Goal: Communication & Community: Share content

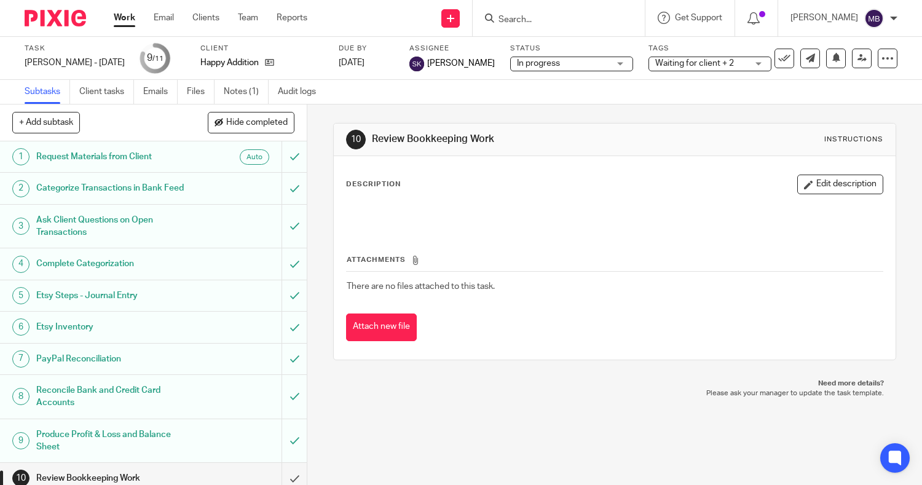
click at [130, 17] on link "Work" at bounding box center [125, 18] width 22 height 12
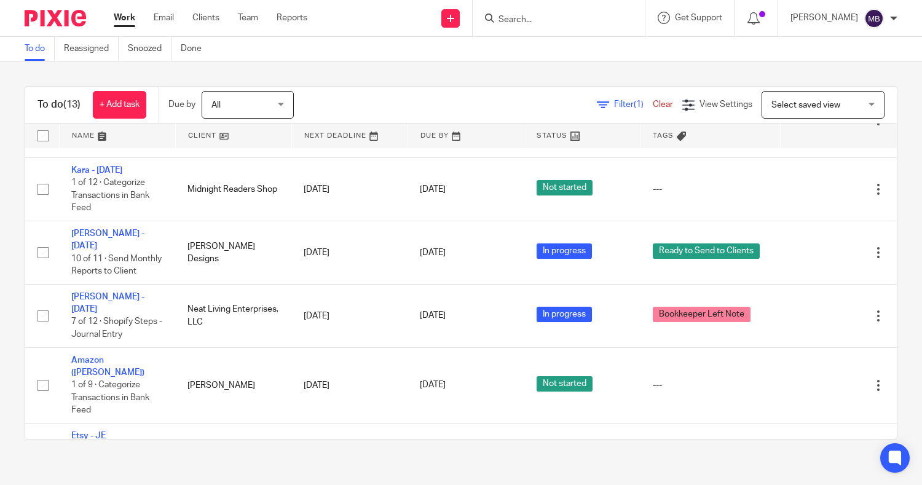
scroll to position [587, 0]
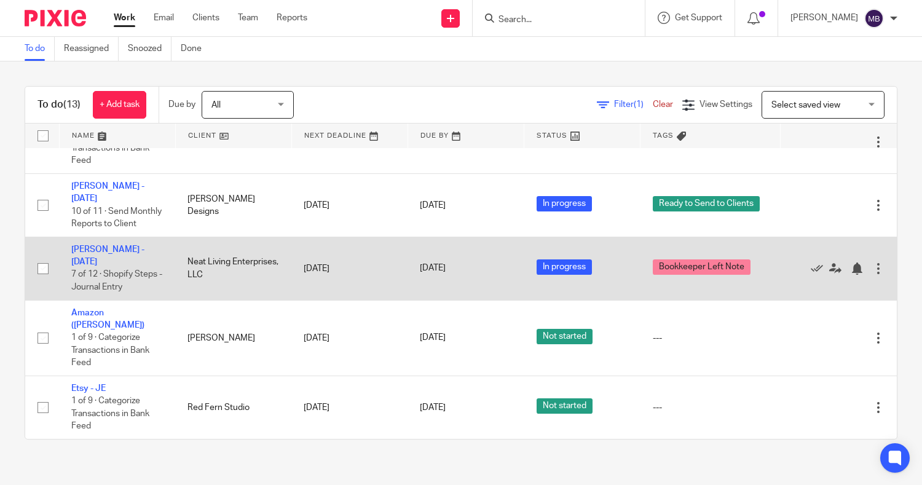
click at [85, 253] on td "Flavia Andrews - Aug 2025 7 of 12 · Shopify Steps - Journal Entry" at bounding box center [117, 268] width 116 height 63
click at [71, 251] on td "Flavia Andrews - Aug 2025 7 of 12 · Shopify Steps - Journal Entry" at bounding box center [117, 268] width 116 height 63
click at [77, 246] on link "[PERSON_NAME] - [DATE]" at bounding box center [107, 255] width 73 height 21
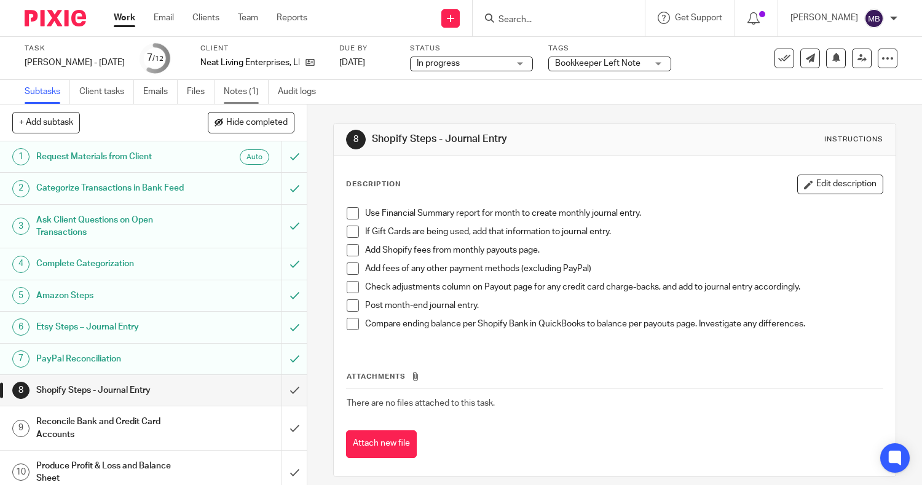
click at [249, 95] on link "Notes (1)" at bounding box center [246, 92] width 45 height 24
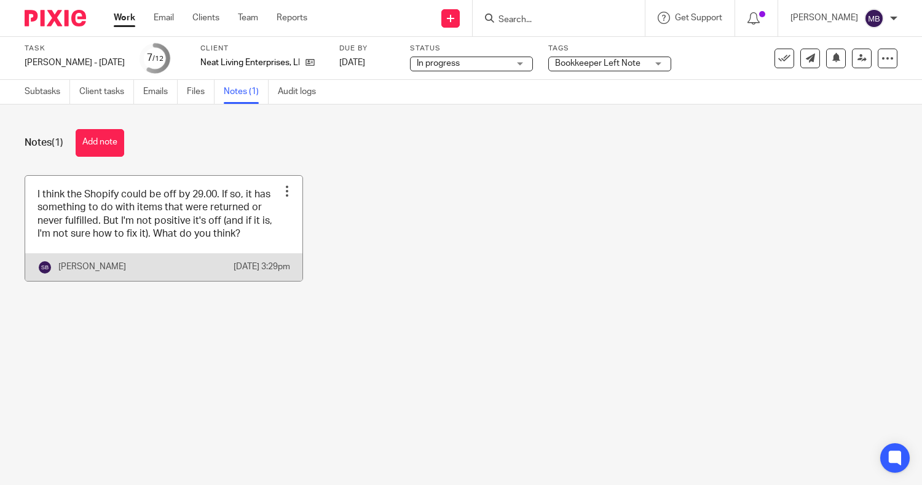
click at [267, 250] on link at bounding box center [163, 228] width 277 height 105
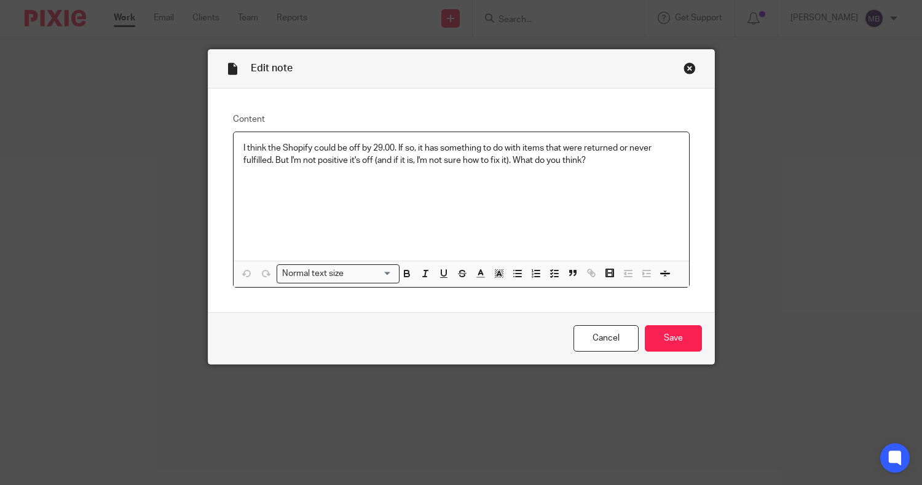
click at [685, 65] on div "Close this dialog window" at bounding box center [689, 68] width 12 height 12
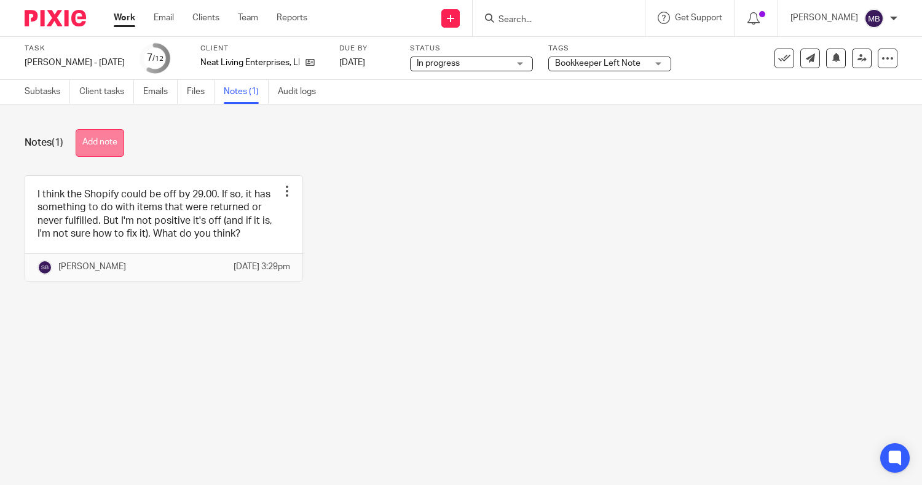
click at [101, 146] on button "Add note" at bounding box center [100, 143] width 49 height 28
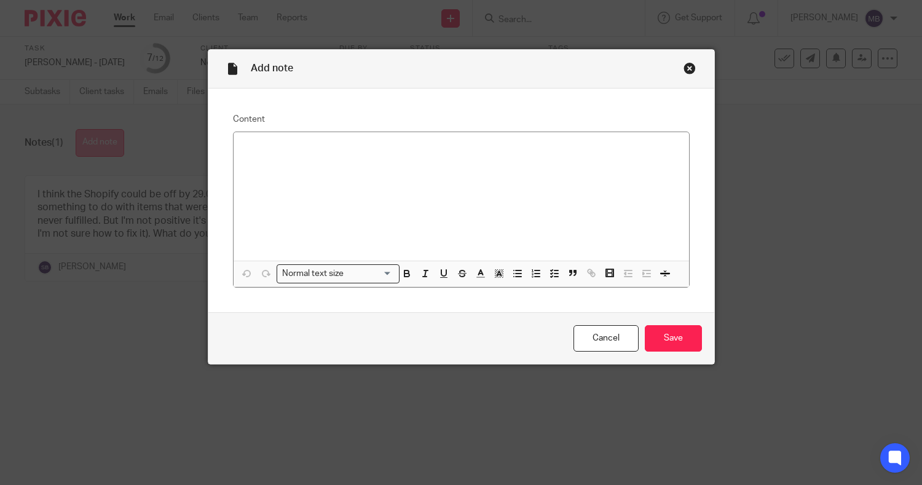
click at [101, 146] on div "Add note Content Normal text size Loading... Remove Edit Insert new video Copy …" at bounding box center [461, 242] width 922 height 485
click at [267, 156] on div at bounding box center [461, 196] width 455 height 128
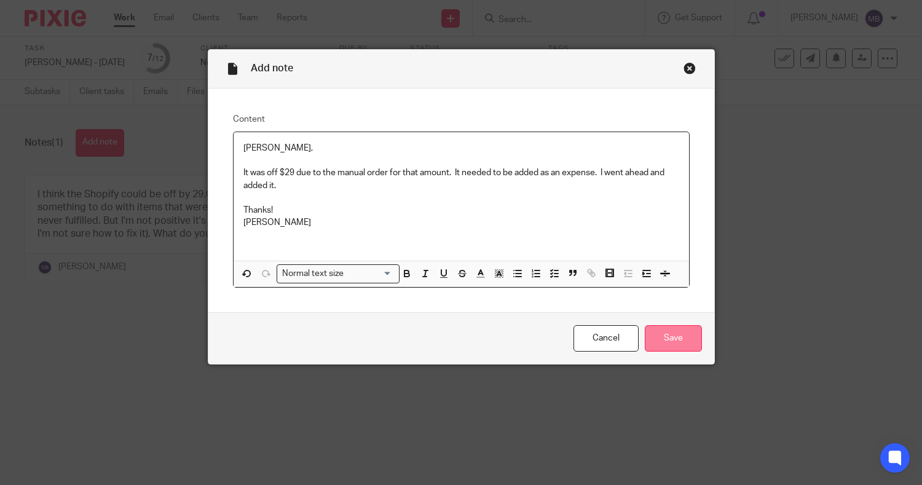
click at [677, 344] on input "Save" at bounding box center [673, 338] width 57 height 26
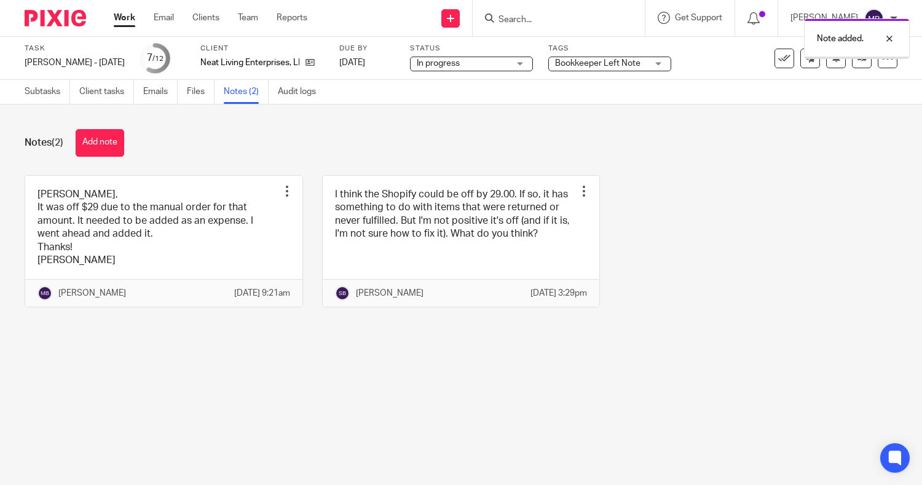
click at [637, 58] on div "Note added." at bounding box center [685, 35] width 449 height 47
click at [637, 67] on span "Bookkeeper Left Note" at bounding box center [601, 63] width 92 height 13
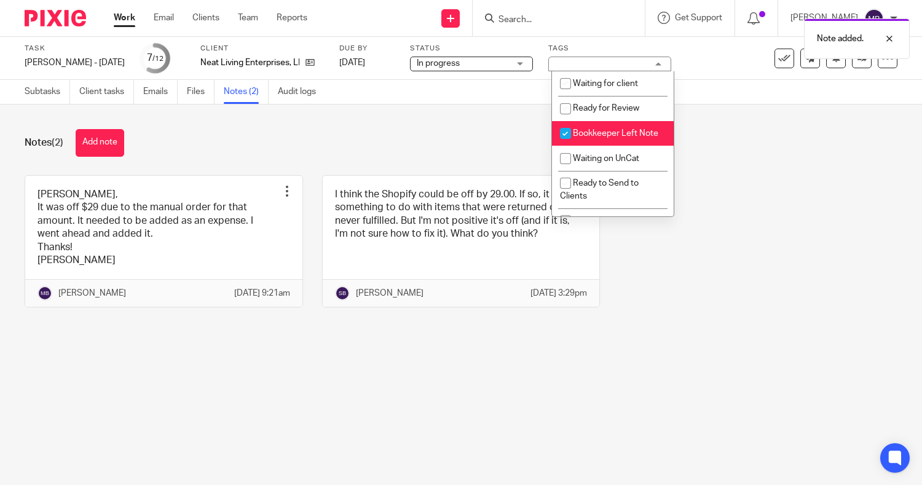
click at [591, 132] on span "Bookkeeper Left Note" at bounding box center [615, 133] width 85 height 9
checkbox input "false"
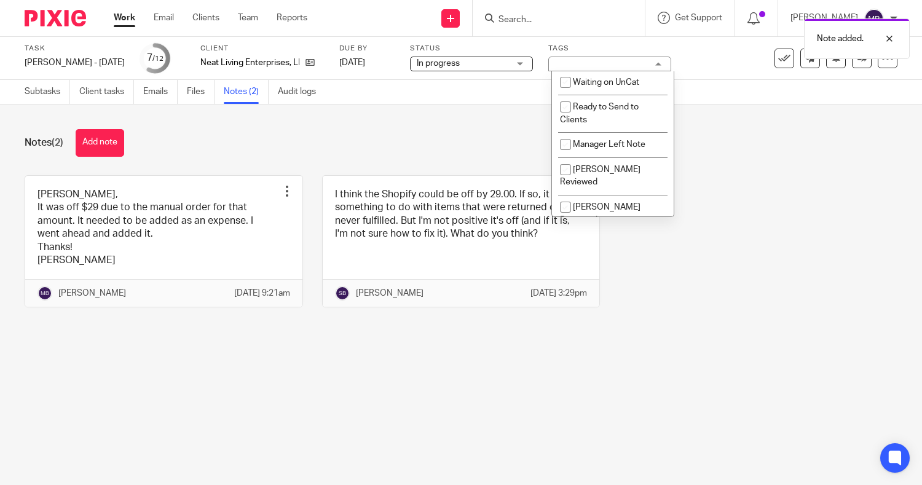
scroll to position [87, 0]
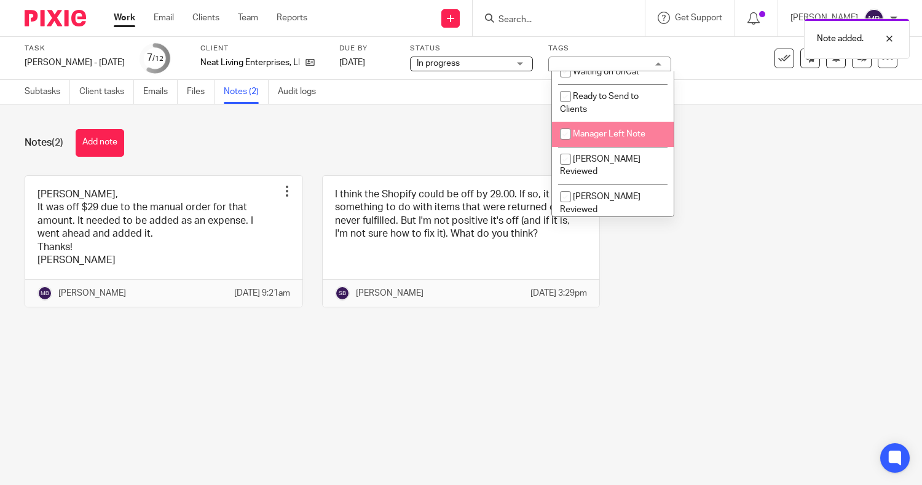
click at [630, 138] on span "Manager Left Note" at bounding box center [609, 134] width 73 height 9
checkbox input "true"
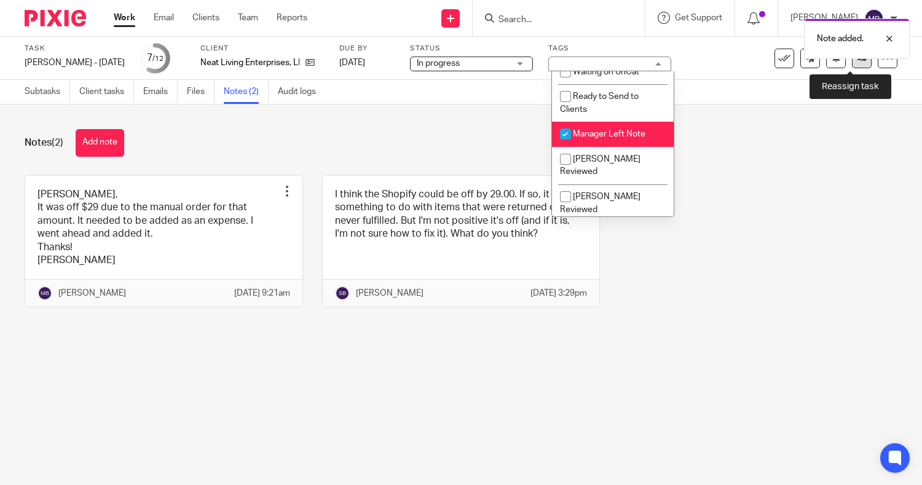
click at [852, 63] on link at bounding box center [862, 59] width 20 height 20
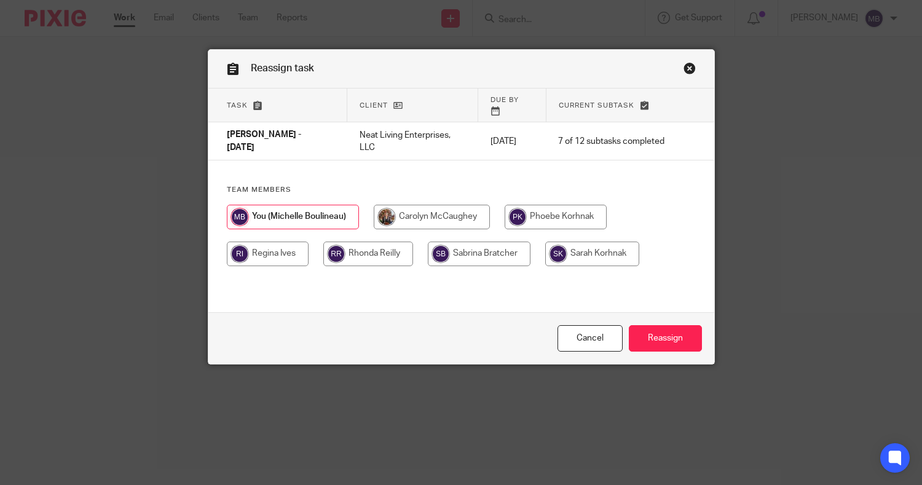
click at [500, 244] on input "radio" at bounding box center [479, 254] width 103 height 25
radio input "true"
click at [645, 337] on input "Reassign" at bounding box center [665, 338] width 73 height 26
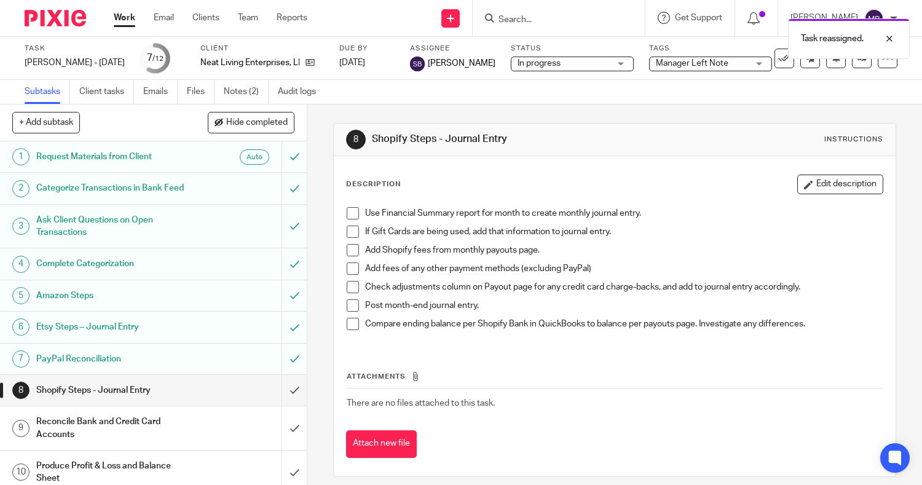
click at [128, 23] on link "Work" at bounding box center [125, 18] width 22 height 12
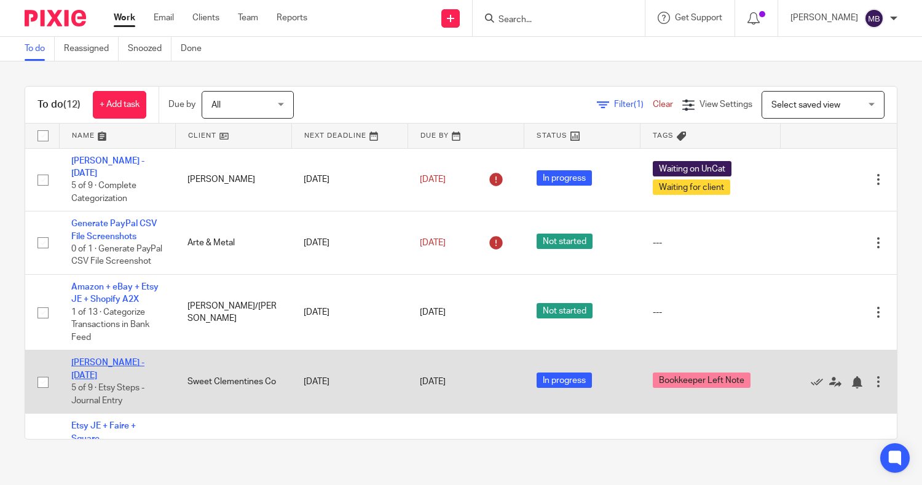
click at [125, 374] on link "Harlove Singh - Aug 2025" at bounding box center [107, 368] width 73 height 21
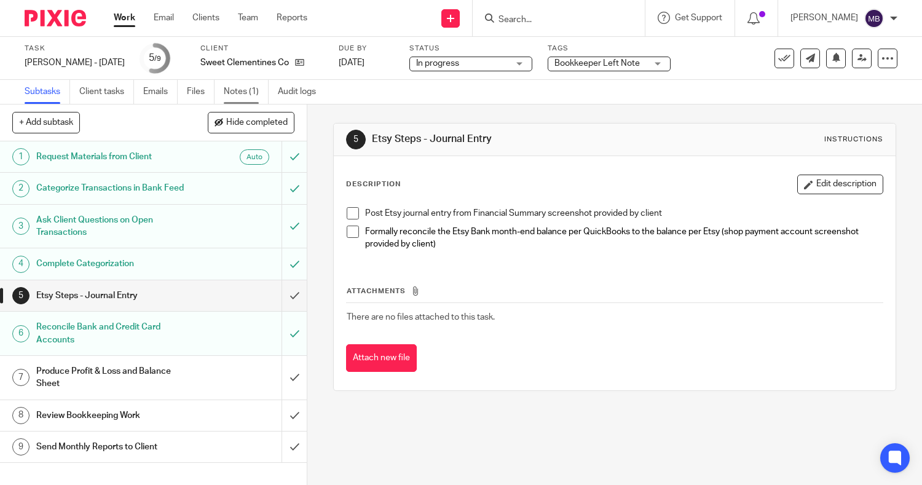
click at [230, 91] on link "Notes (1)" at bounding box center [246, 92] width 45 height 24
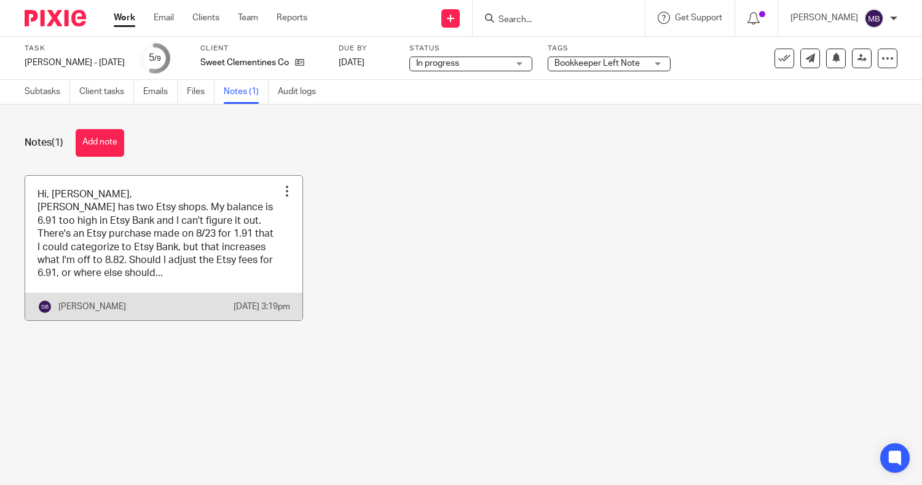
click at [183, 285] on link at bounding box center [163, 248] width 277 height 144
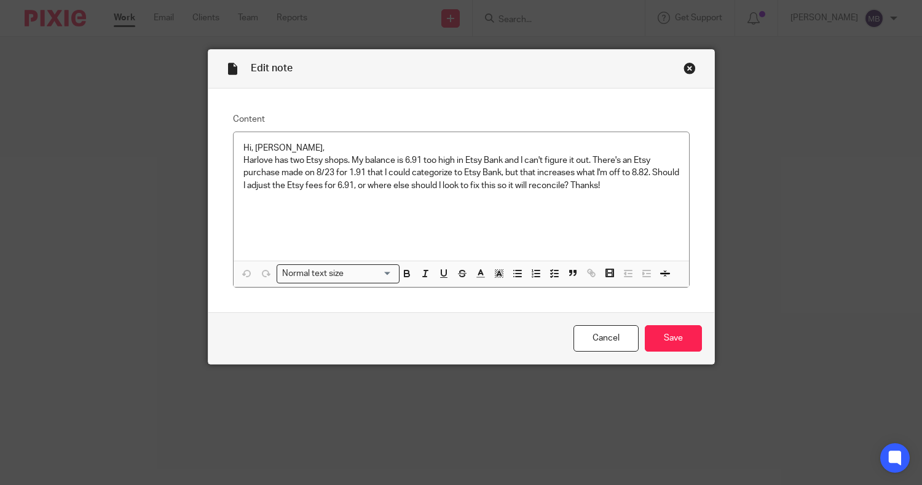
click at [183, 285] on div "Edit note Content Hi, Michelle, Harlove has two Etsy shops. My balance is 6.91 …" at bounding box center [461, 242] width 922 height 485
click at [685, 68] on div "Close this dialog window" at bounding box center [689, 68] width 12 height 12
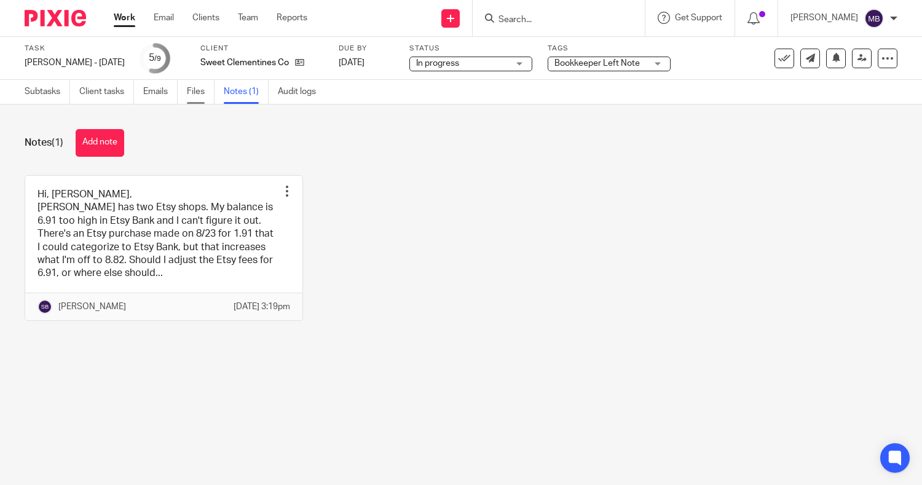
click at [200, 92] on link "Files" at bounding box center [201, 92] width 28 height 24
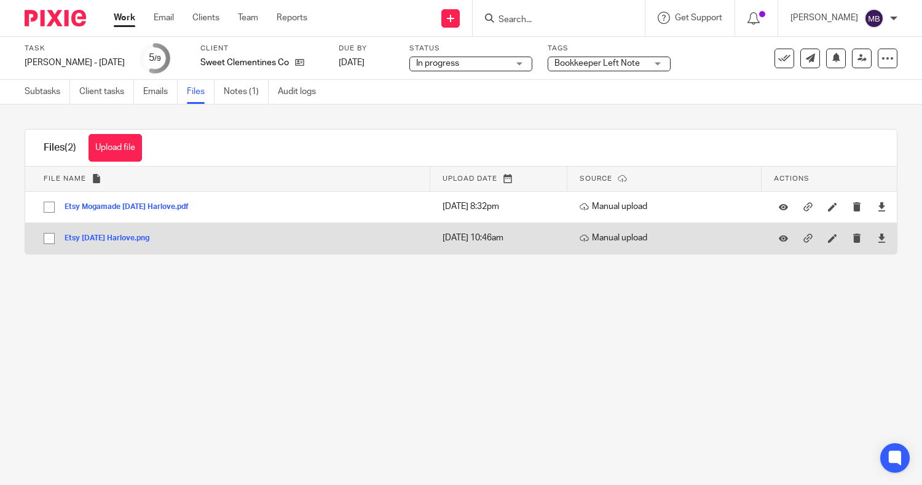
click at [135, 238] on button "Etsy [DATE] Harlove.png" at bounding box center [112, 238] width 94 height 9
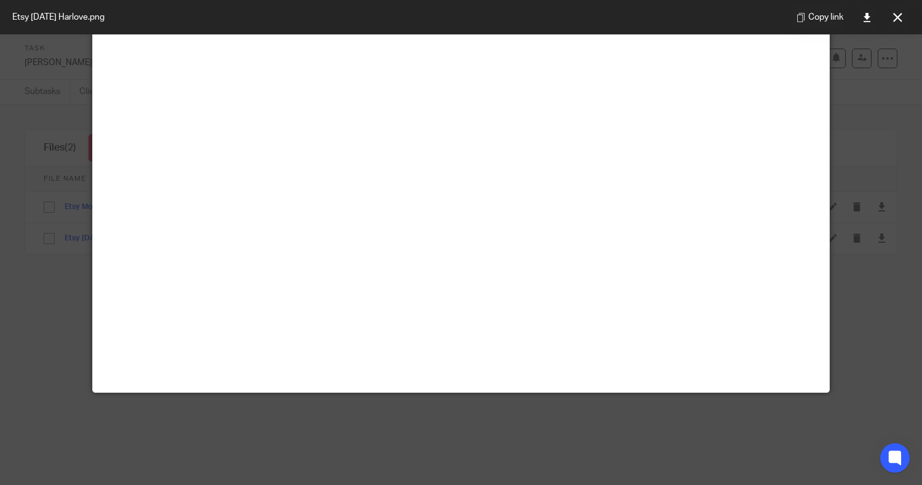
scroll to position [102, 0]
click at [900, 23] on button at bounding box center [897, 17] width 25 height 25
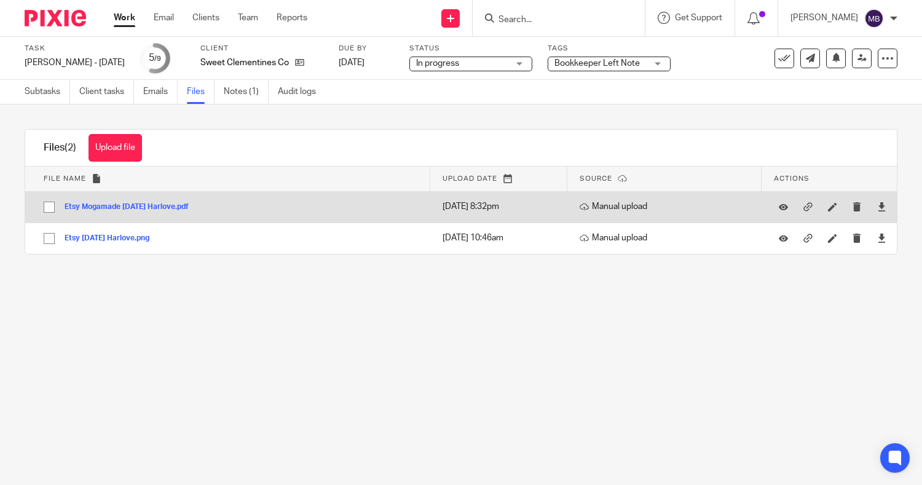
click at [136, 210] on button "Etsy Mogamade [DATE] Harlove.pdf" at bounding box center [131, 207] width 133 height 9
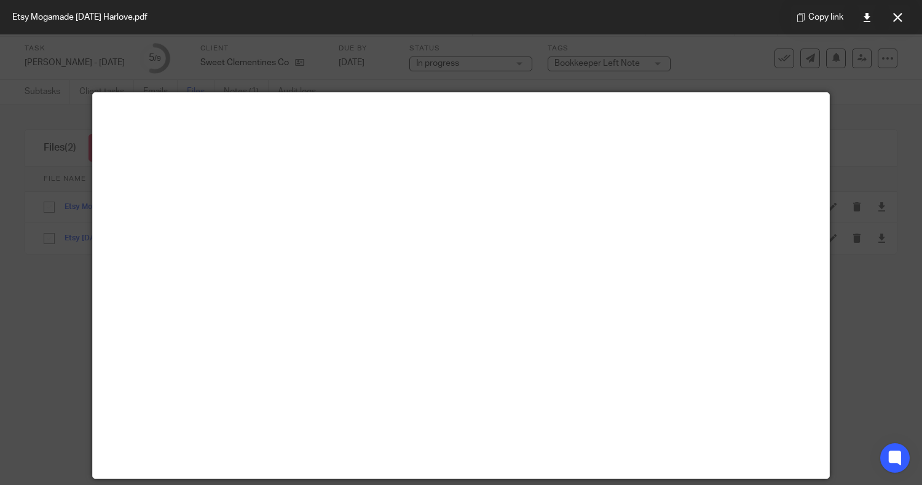
click at [888, 31] on div "Copy link" at bounding box center [850, 17] width 143 height 34
click at [900, 28] on button at bounding box center [897, 17] width 25 height 25
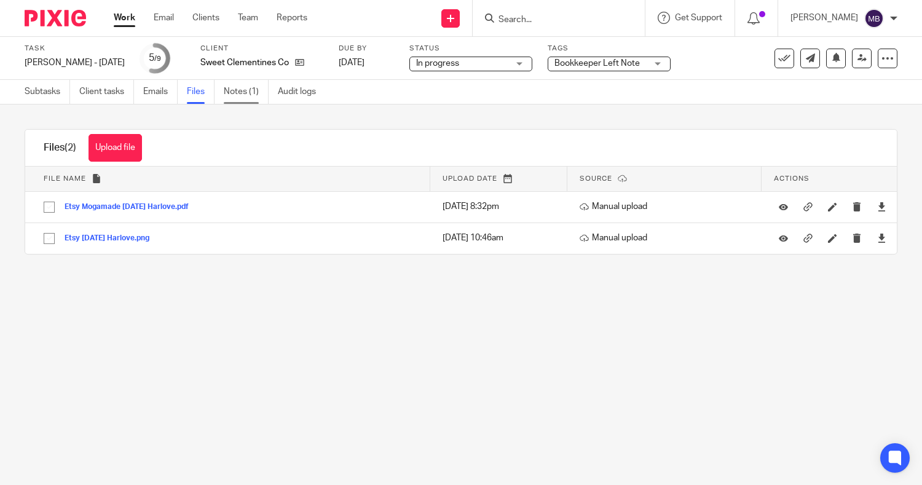
click at [253, 97] on link "Notes (1)" at bounding box center [246, 92] width 45 height 24
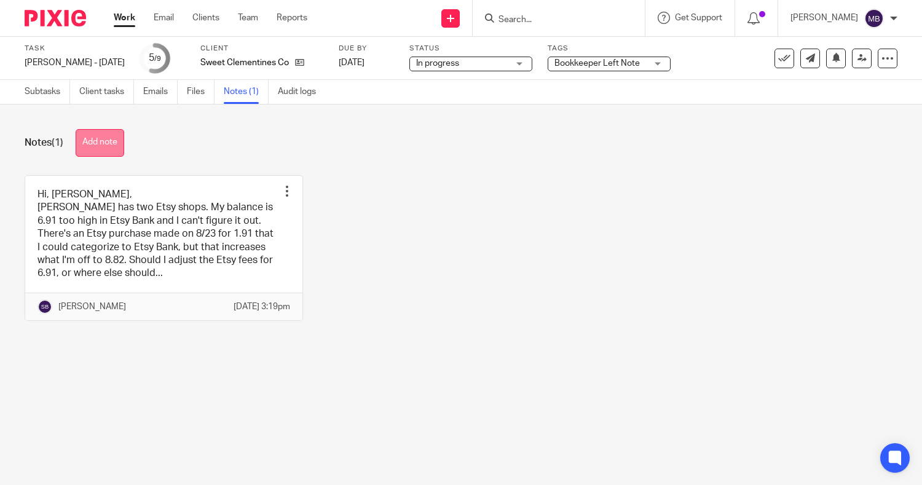
click at [90, 154] on button "Add note" at bounding box center [100, 143] width 49 height 28
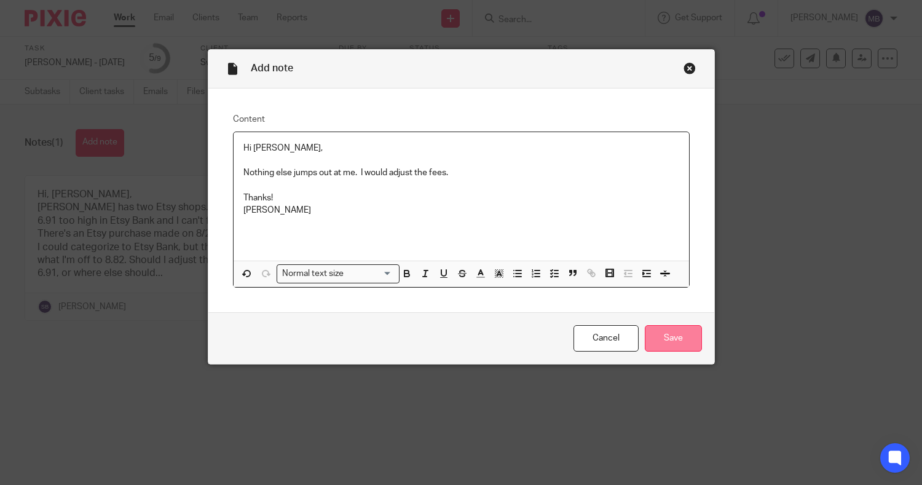
click at [686, 334] on input "Save" at bounding box center [673, 338] width 57 height 26
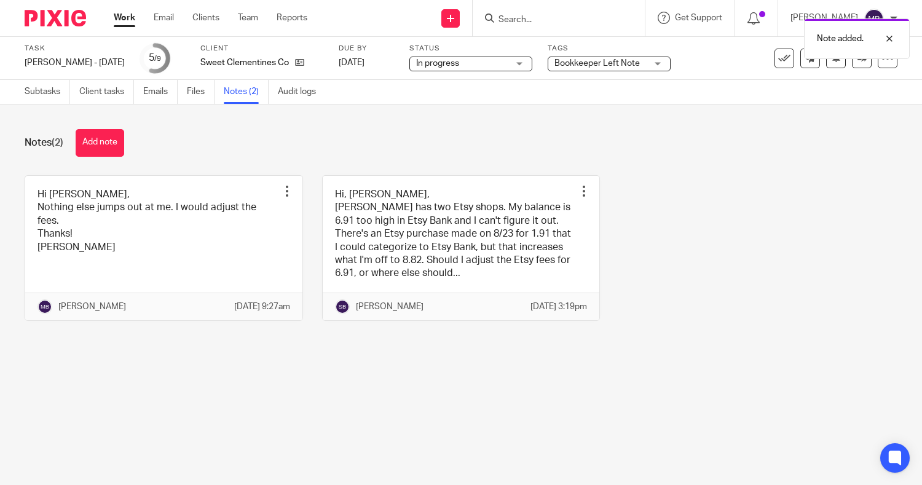
click at [593, 61] on span "Bookkeeper Left Note" at bounding box center [596, 63] width 85 height 9
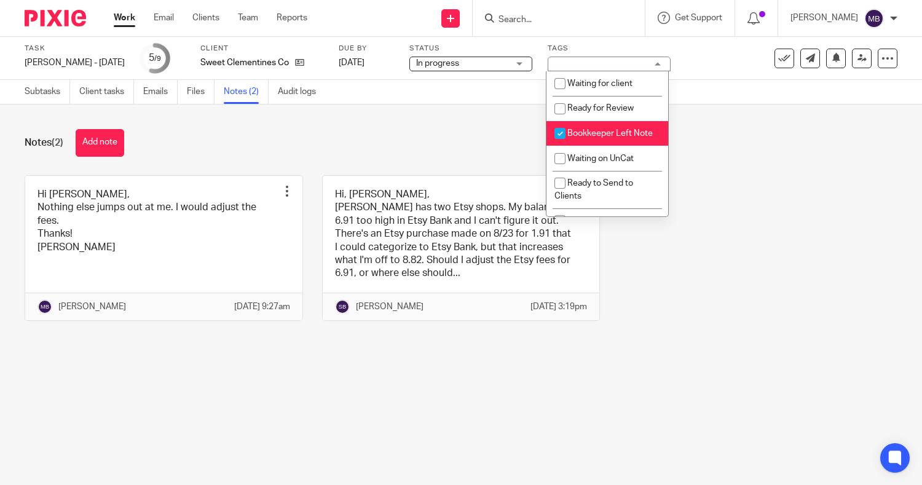
click at [566, 136] on input "checkbox" at bounding box center [559, 133] width 23 height 23
checkbox input "false"
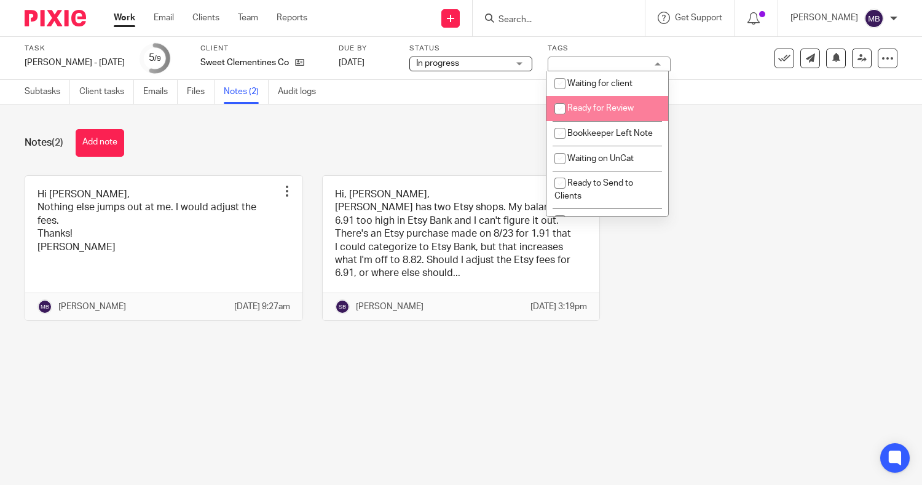
scroll to position [107, 0]
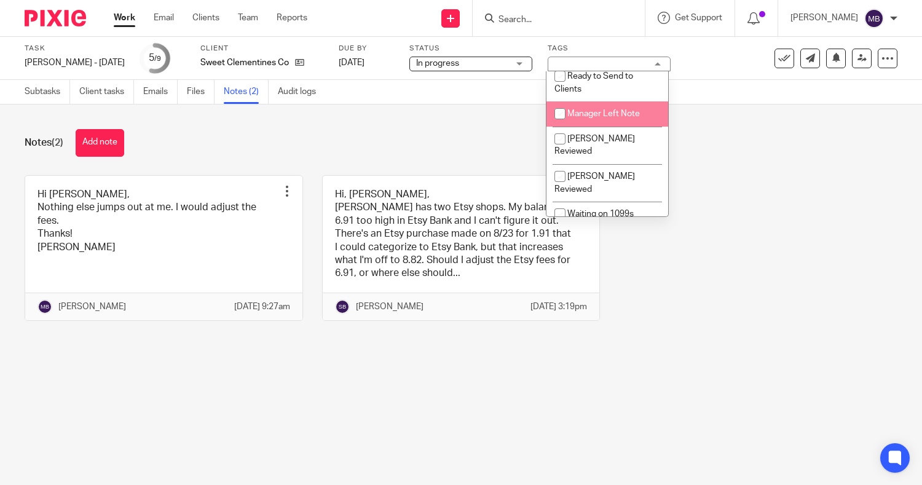
click at [624, 118] on span "Manager Left Note" at bounding box center [603, 113] width 73 height 9
checkbox input "true"
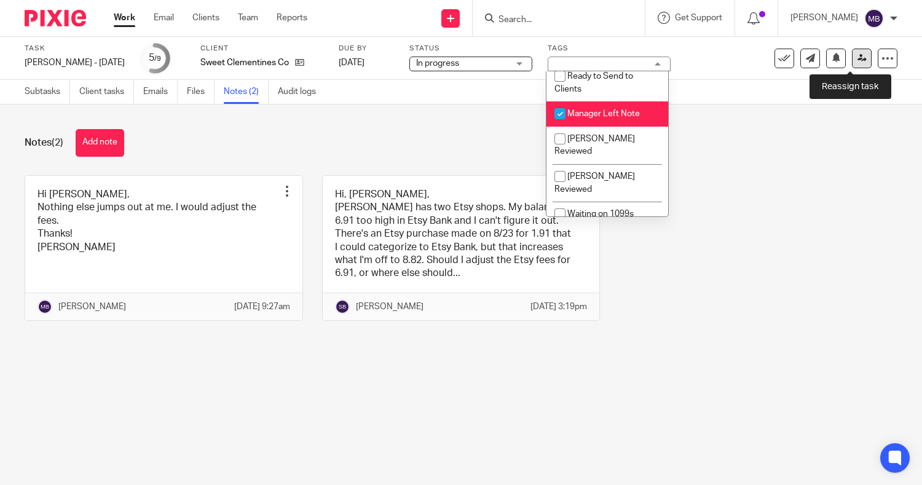
click at [857, 55] on link at bounding box center [862, 59] width 20 height 20
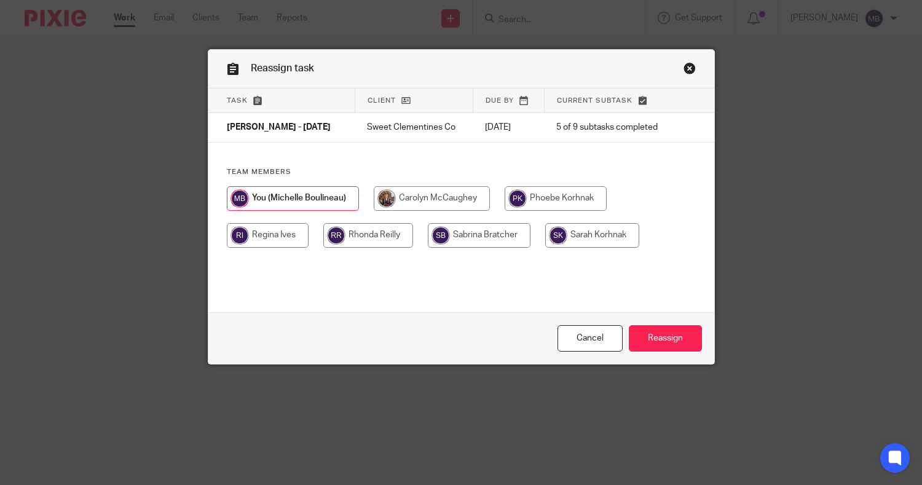
click at [450, 240] on input "radio" at bounding box center [479, 235] width 103 height 25
radio input "true"
click at [657, 336] on input "Reassign" at bounding box center [665, 338] width 73 height 26
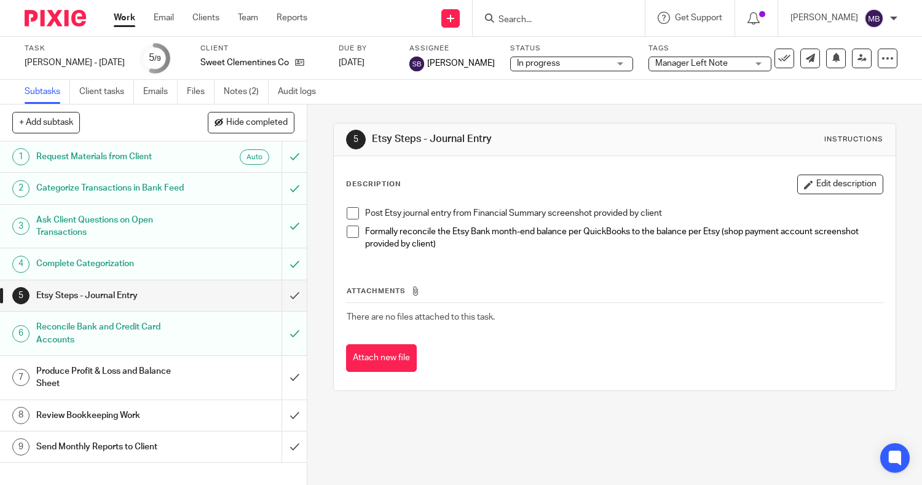
click at [125, 22] on link "Work" at bounding box center [125, 18] width 22 height 12
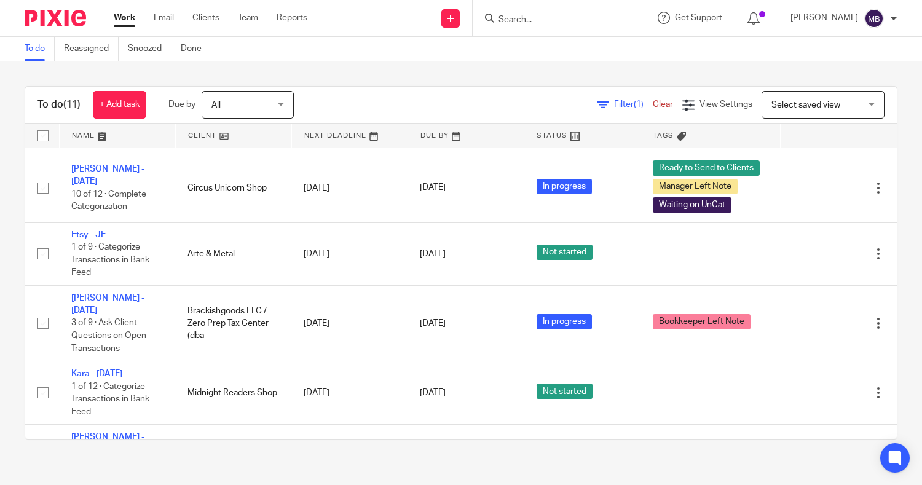
scroll to position [283, 0]
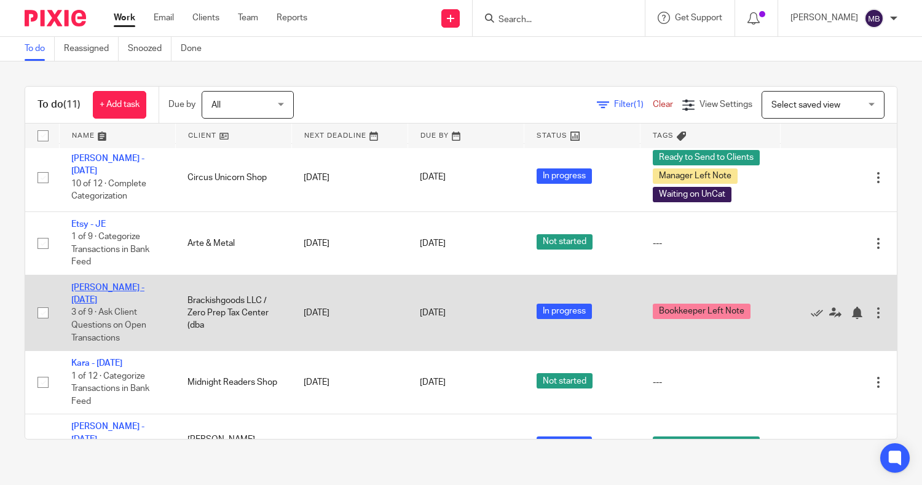
click at [109, 297] on link "Joel - Aug 2025" at bounding box center [107, 293] width 73 height 21
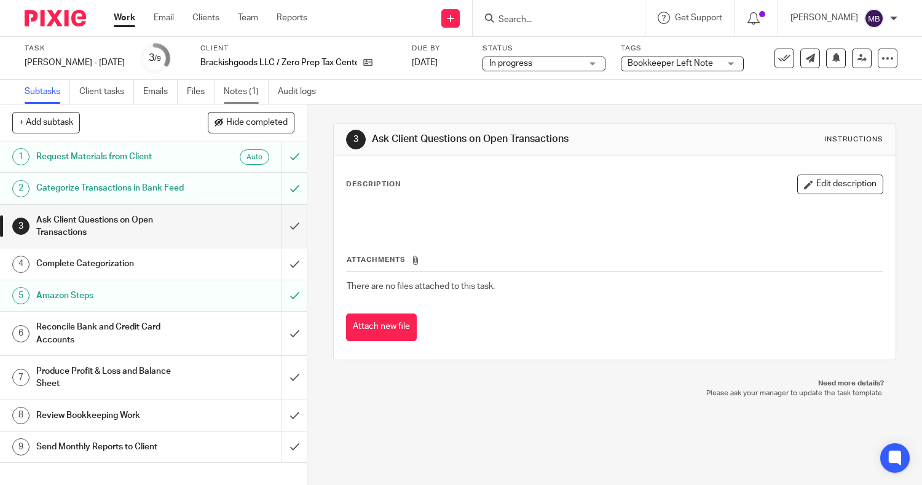
click at [245, 89] on link "Notes (1)" at bounding box center [246, 92] width 45 height 24
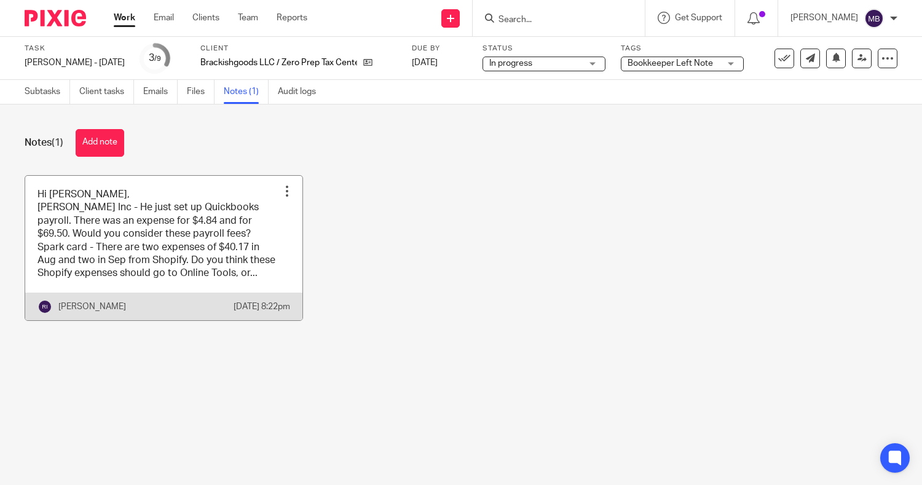
click at [199, 198] on link at bounding box center [163, 248] width 277 height 144
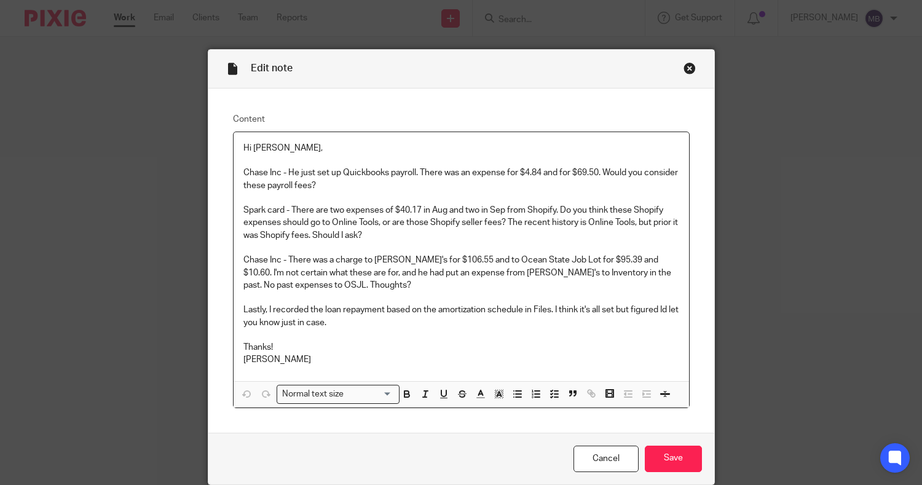
click at [684, 68] on div "Close this dialog window" at bounding box center [689, 68] width 12 height 12
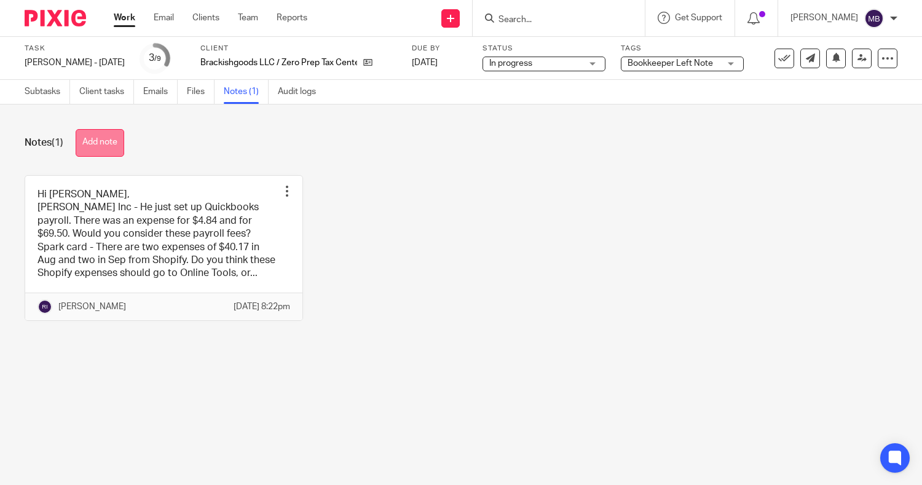
click at [86, 145] on button "Add note" at bounding box center [100, 143] width 49 height 28
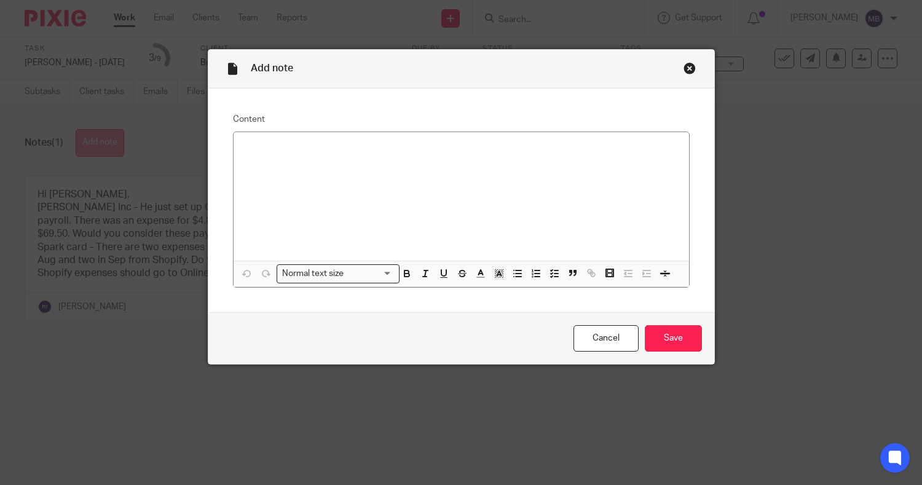
click at [86, 145] on div "Add note Content Normal text size Loading... Remove Edit Insert new video Copy …" at bounding box center [461, 242] width 922 height 485
click at [271, 158] on div at bounding box center [461, 196] width 455 height 128
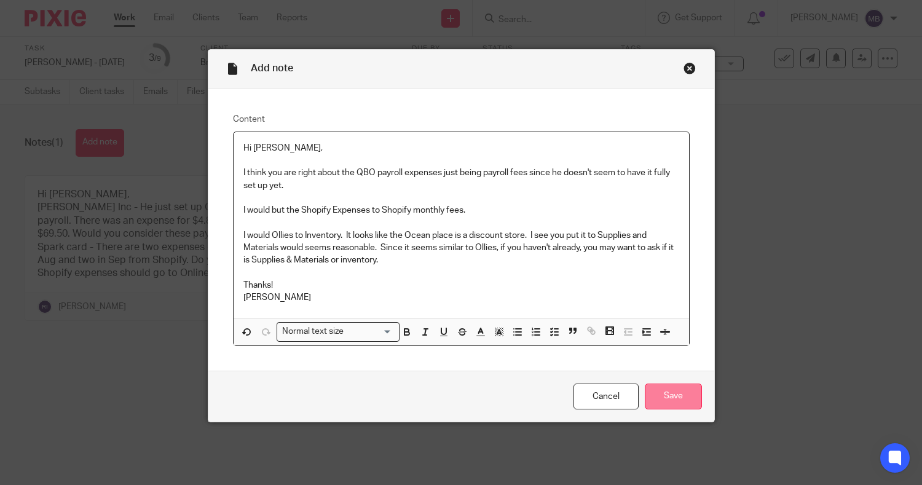
click at [675, 394] on input "Save" at bounding box center [673, 396] width 57 height 26
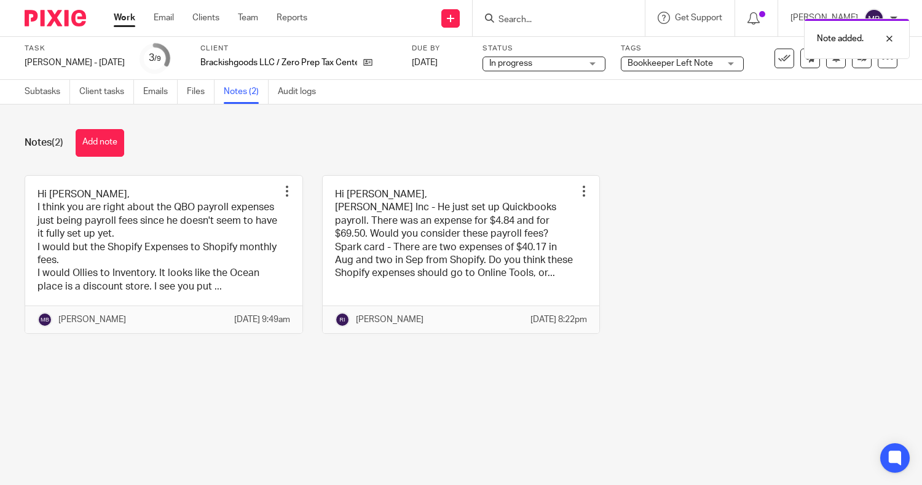
click at [655, 65] on span "Bookkeeper Left Note" at bounding box center [669, 63] width 85 height 9
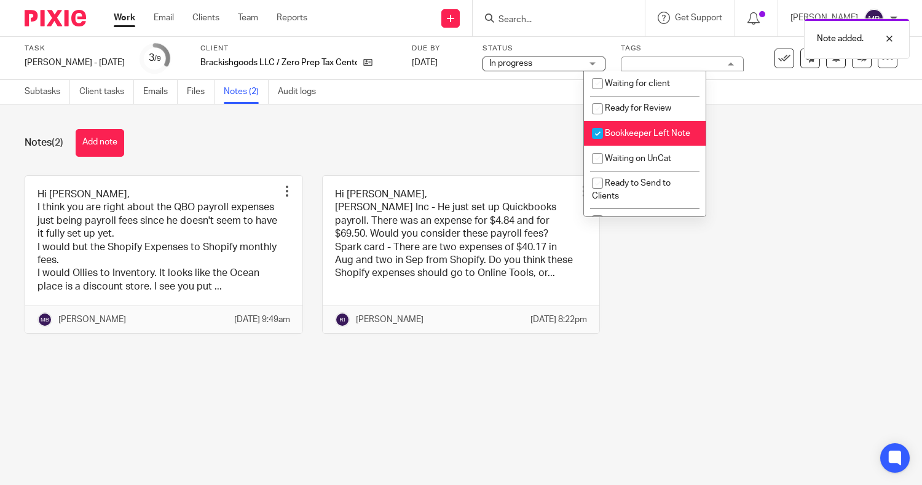
click at [618, 135] on span "Bookkeeper Left Note" at bounding box center [647, 133] width 85 height 9
checkbox input "false"
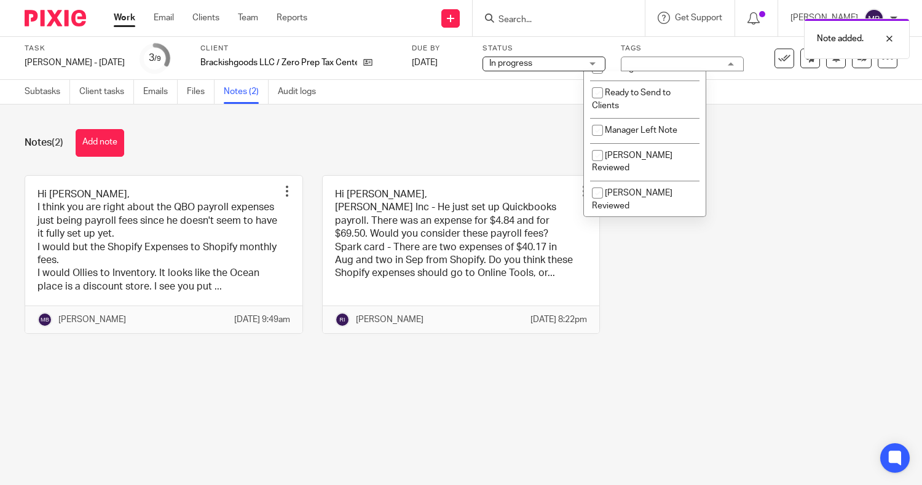
scroll to position [92, 0]
click at [672, 133] on span "Manager Left Note" at bounding box center [641, 128] width 73 height 9
checkbox input "true"
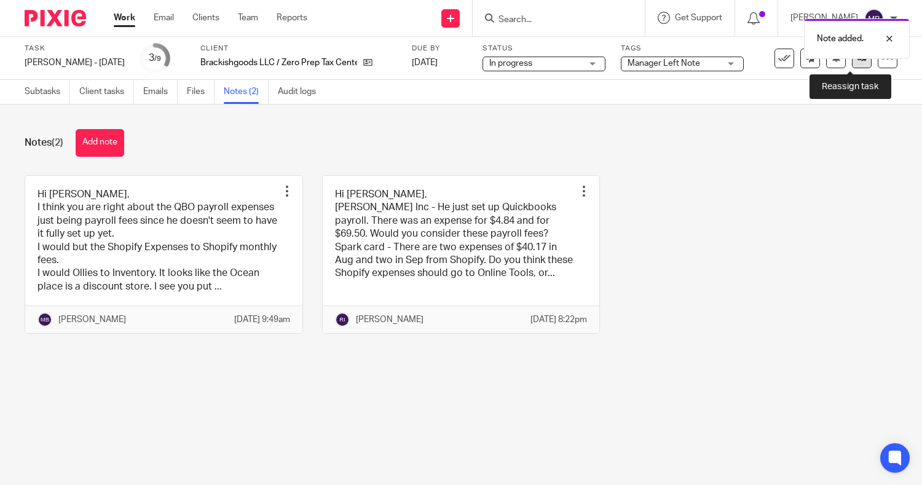
click at [857, 61] on icon at bounding box center [861, 57] width 9 height 9
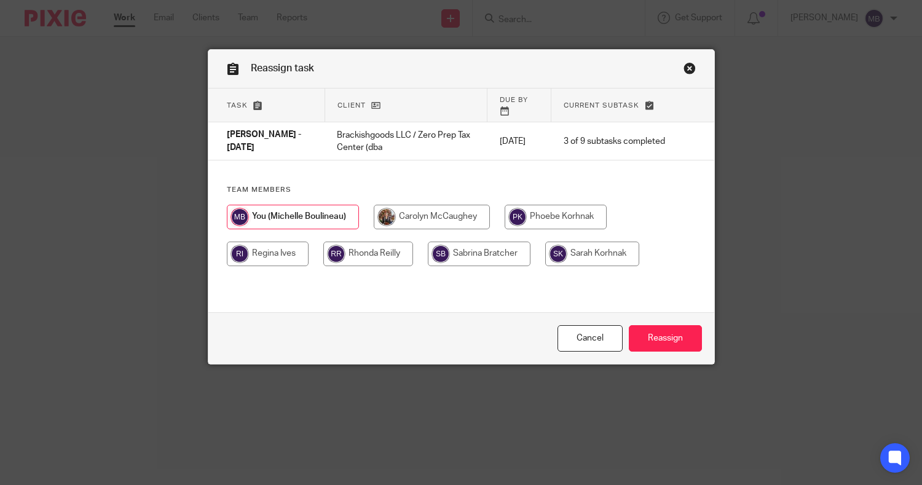
click at [274, 247] on input "radio" at bounding box center [268, 254] width 82 height 25
radio input "true"
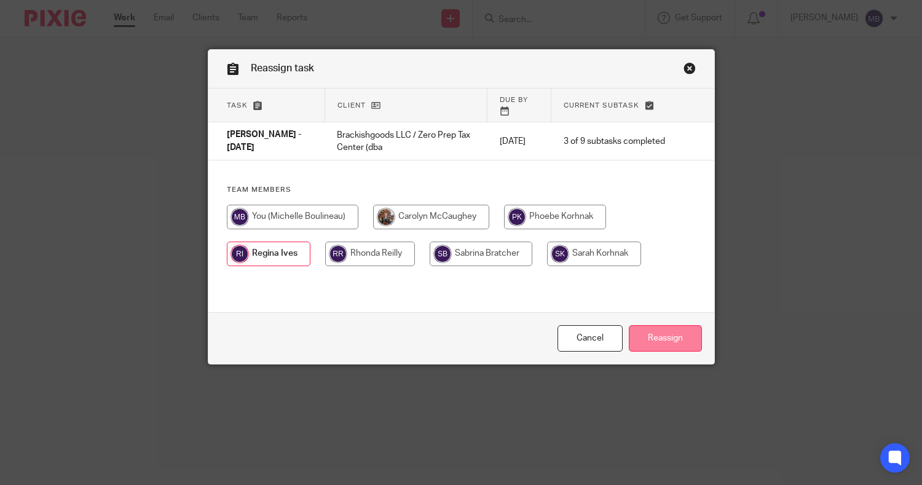
click at [662, 334] on input "Reassign" at bounding box center [665, 338] width 73 height 26
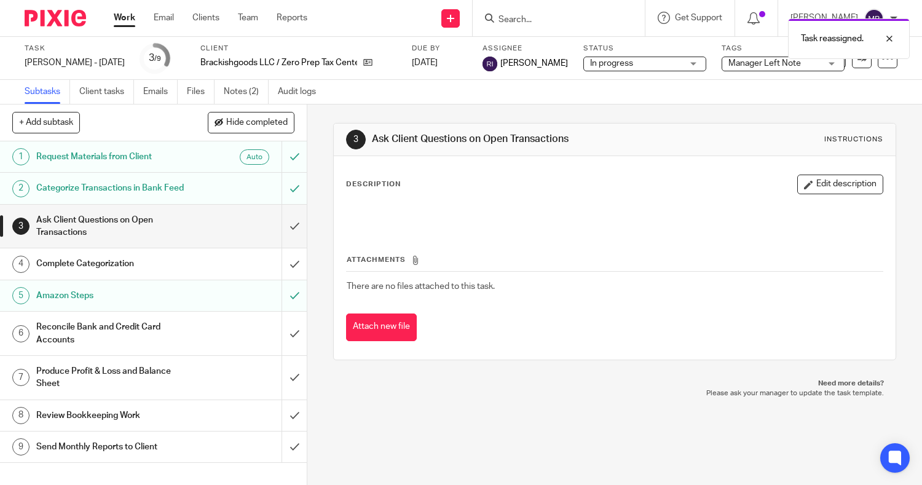
click at [132, 14] on link "Work" at bounding box center [125, 18] width 22 height 12
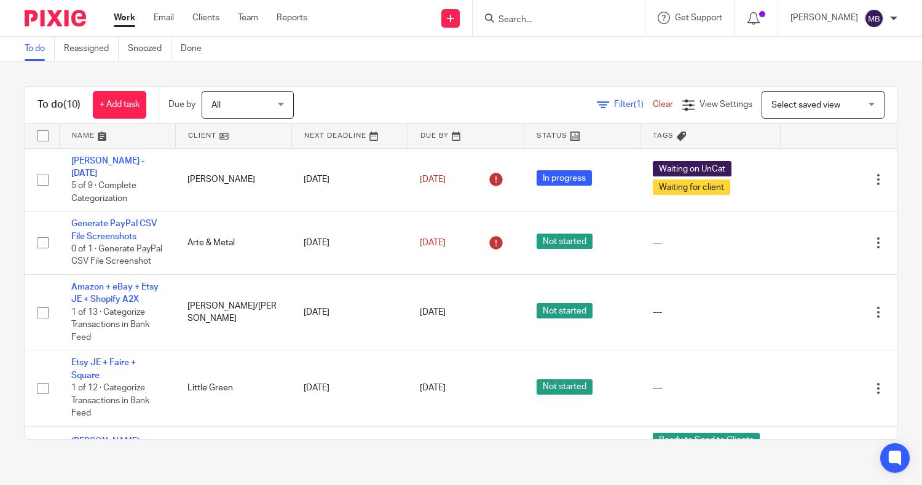
click at [513, 33] on div at bounding box center [559, 18] width 172 height 36
click at [509, 25] on form at bounding box center [562, 17] width 131 height 15
click at [562, 28] on div at bounding box center [559, 18] width 172 height 36
click at [541, 15] on input "Search" at bounding box center [552, 20] width 111 height 11
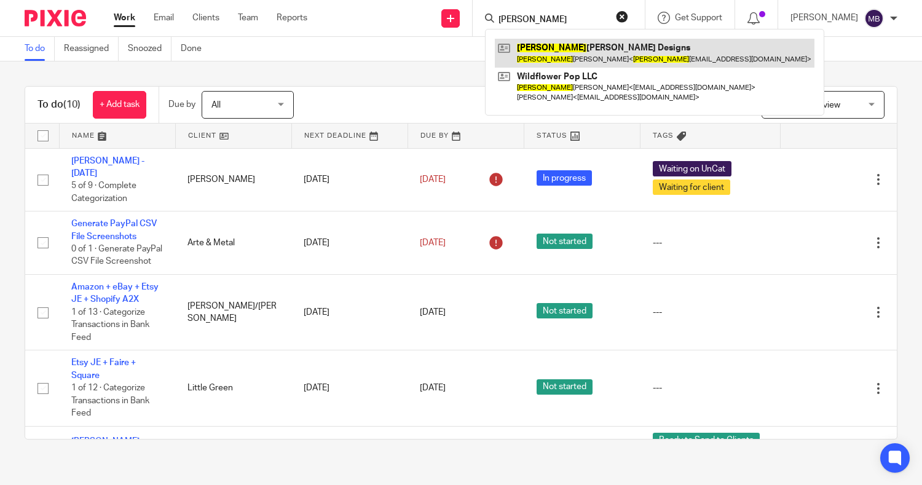
type input "[PERSON_NAME]"
click at [539, 50] on link at bounding box center [655, 53] width 320 height 28
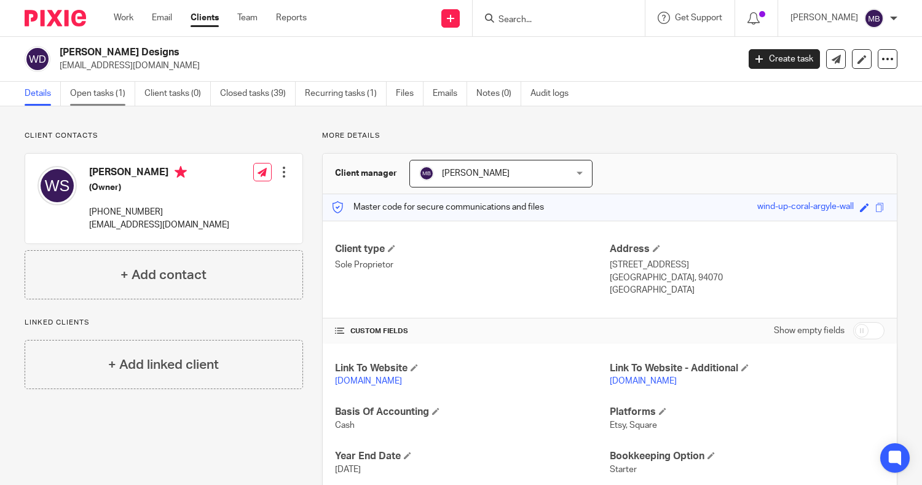
click at [101, 92] on link "Open tasks (1)" at bounding box center [102, 94] width 65 height 24
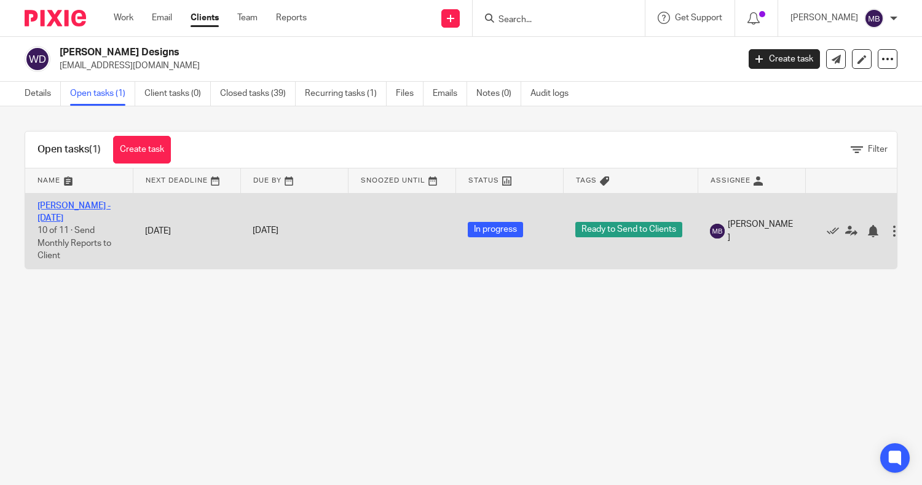
click at [49, 207] on link "[PERSON_NAME] - [DATE]" at bounding box center [73, 212] width 73 height 21
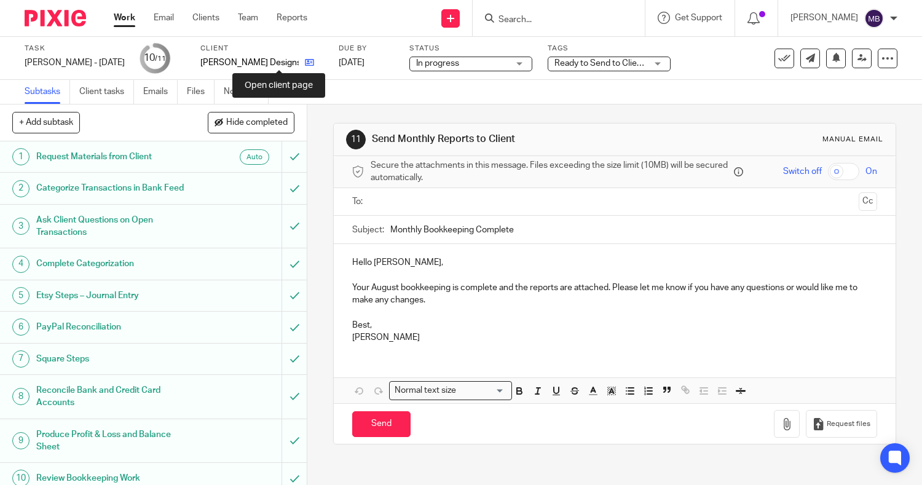
click at [305, 61] on icon at bounding box center [309, 62] width 9 height 9
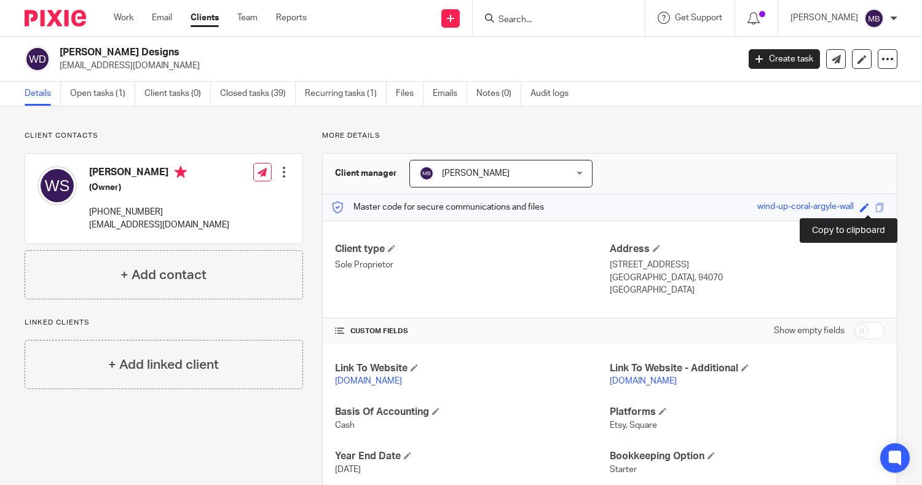
click at [875, 211] on span at bounding box center [879, 207] width 9 height 9
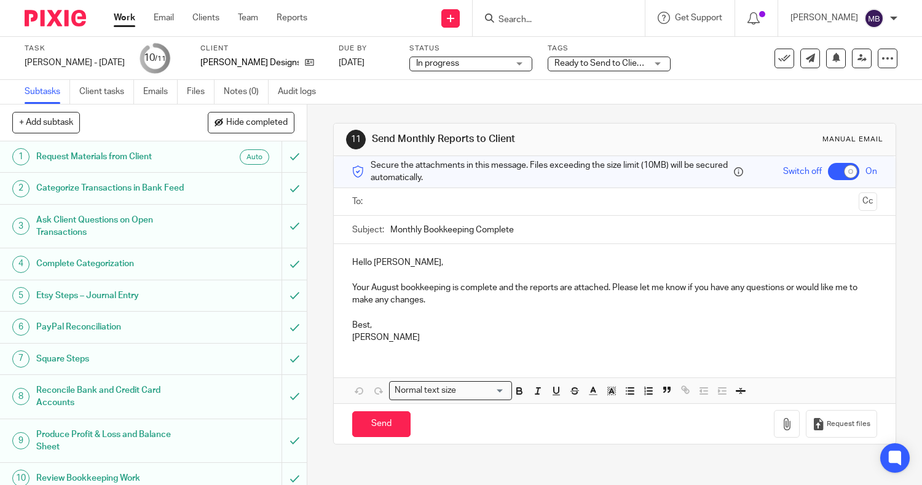
click at [573, 203] on input "text" at bounding box center [614, 202] width 479 height 14
type input "W"
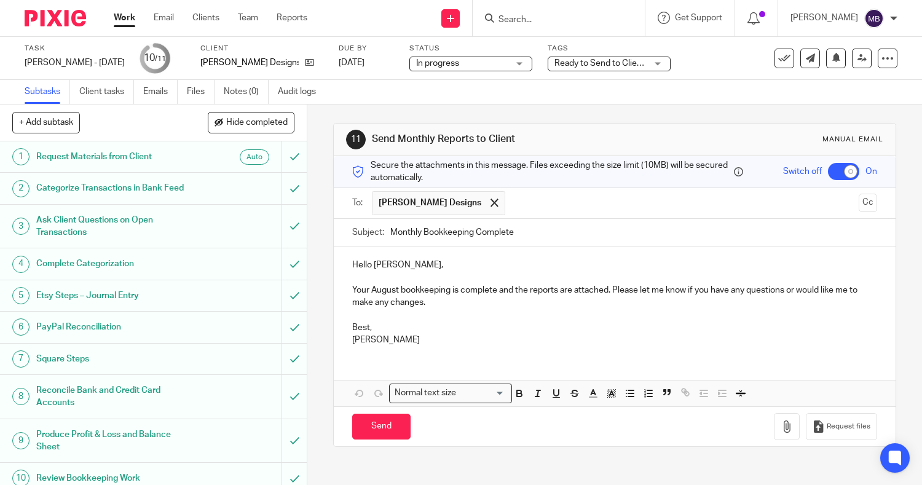
click at [492, 289] on p "Your August bookkeeping is complete and the reports are attached. Please let me…" at bounding box center [614, 296] width 525 height 25
click at [613, 289] on p "Your August bookkeeping is complete, and the reports are attached. Please let m…" at bounding box center [614, 296] width 525 height 25
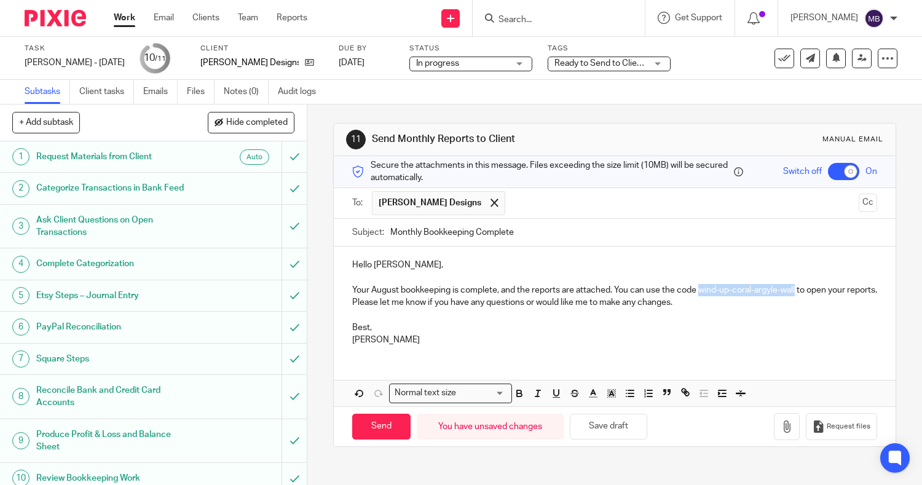
drag, startPoint x: 695, startPoint y: 291, endPoint x: 795, endPoint y: 289, distance: 100.2
click at [795, 289] on p "Your August bookkeeping is complete, and the reports are attached. You can use …" at bounding box center [614, 296] width 525 height 25
click at [517, 385] on div "Normal text size Loading... Remove Edit" at bounding box center [615, 393] width 562 height 26
click at [516, 394] on icon "button" at bounding box center [519, 393] width 11 height 11
click at [748, 331] on p "Best," at bounding box center [614, 327] width 525 height 12
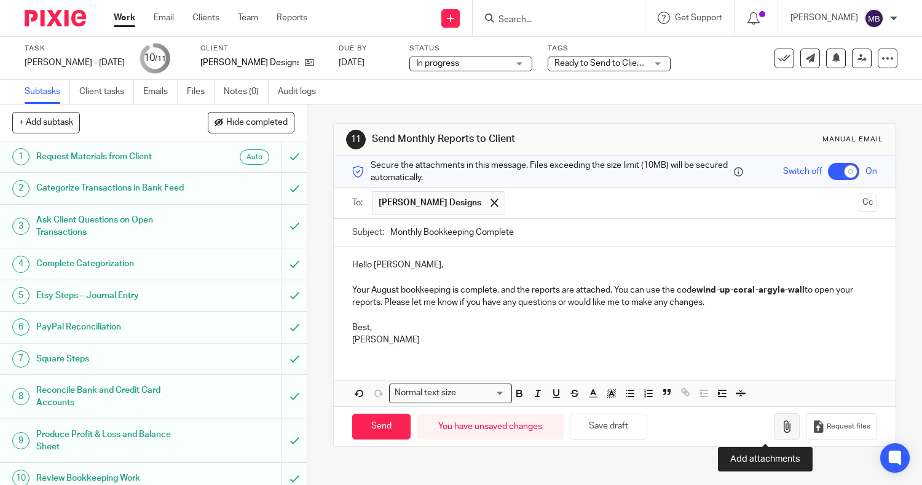
click at [780, 423] on icon "button" at bounding box center [786, 426] width 12 height 12
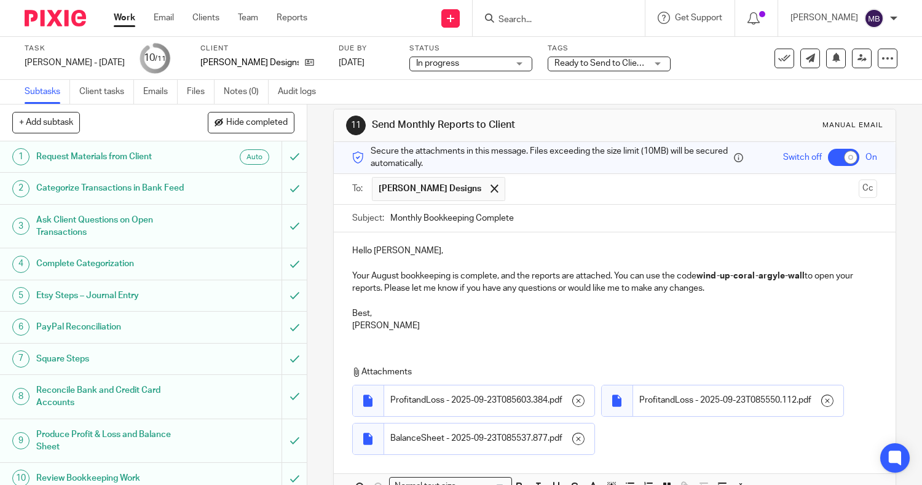
scroll to position [126, 0]
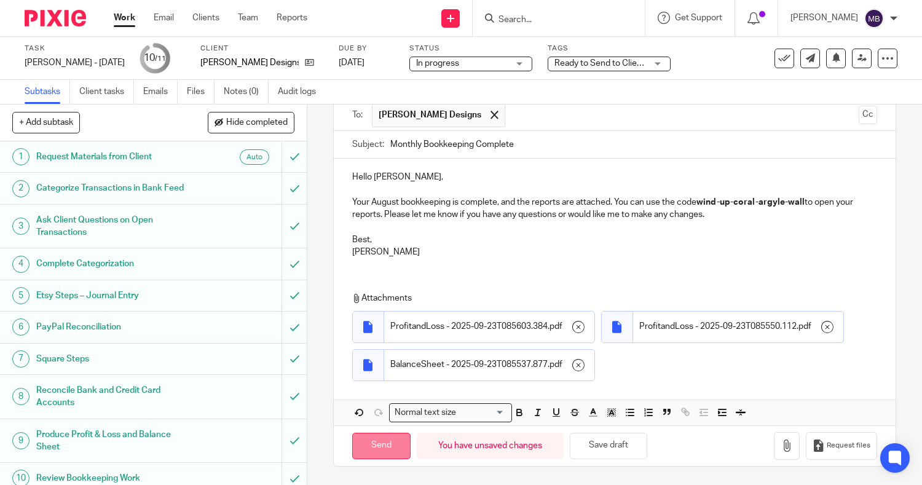
click at [376, 441] on input "Send" at bounding box center [381, 446] width 58 height 26
checkbox input "false"
type input "Sent"
